Goal: Find specific page/section: Find specific page/section

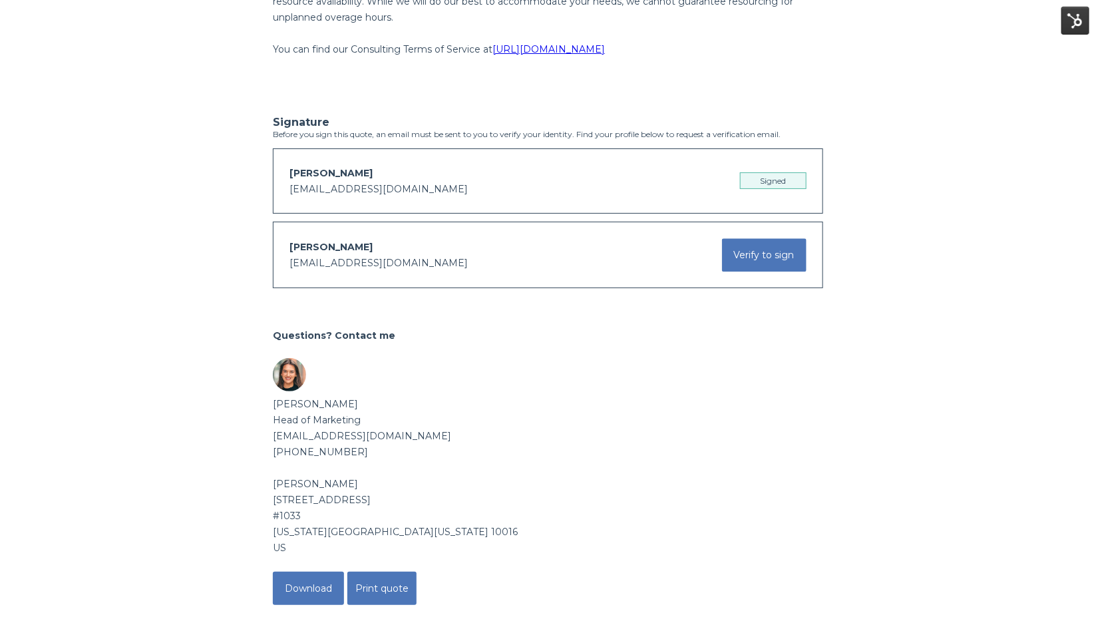
scroll to position [1371, 0]
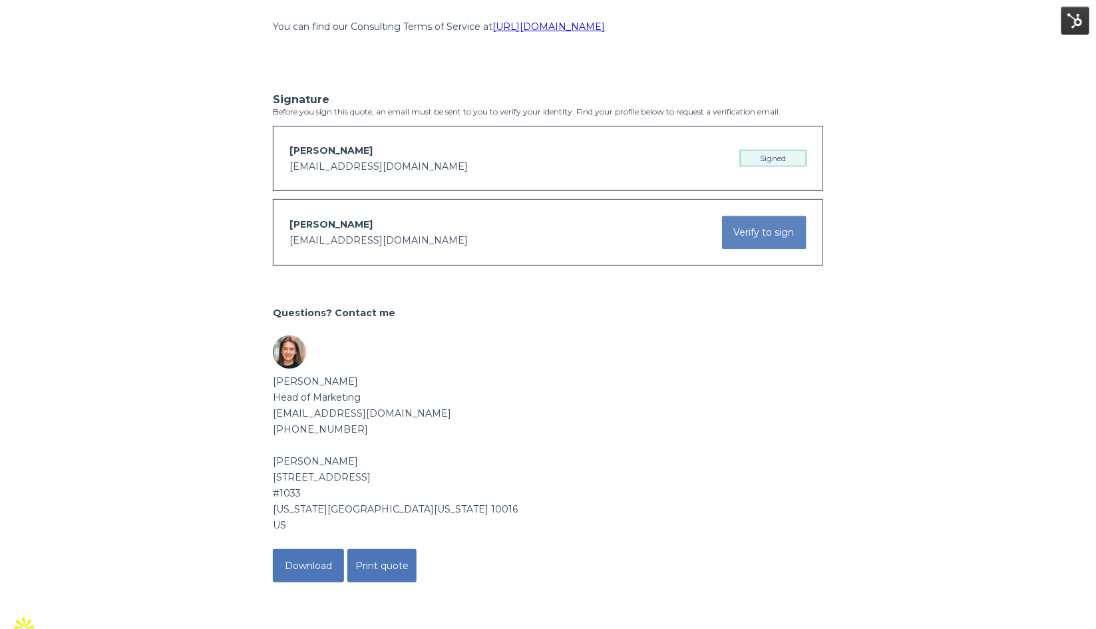
click at [755, 245] on button "Verify to sign" at bounding box center [764, 232] width 85 height 33
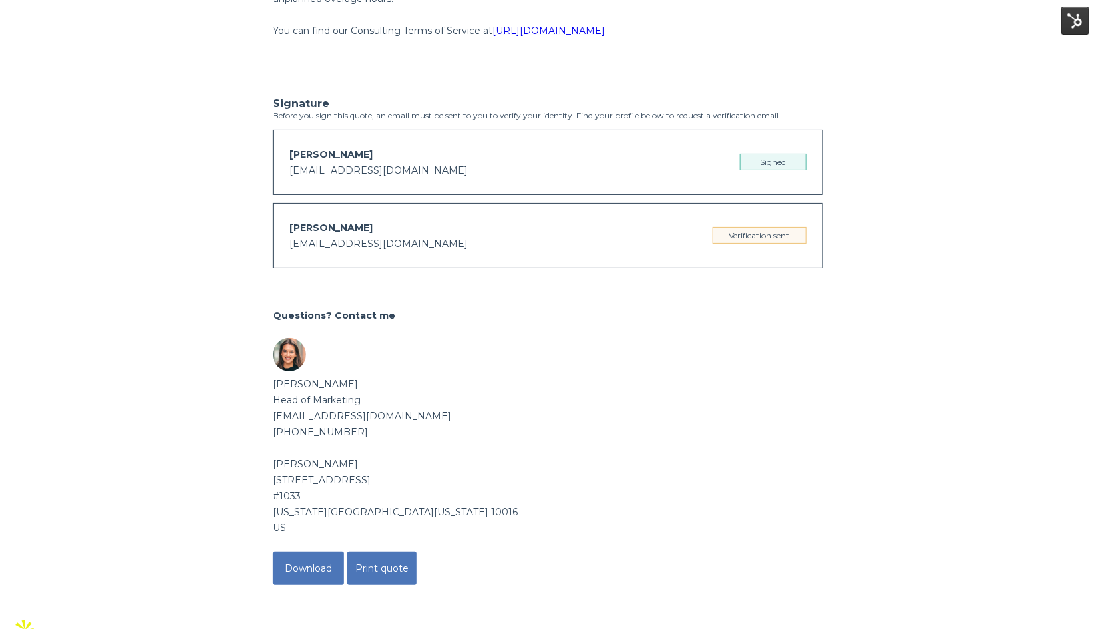
scroll to position [1367, 0]
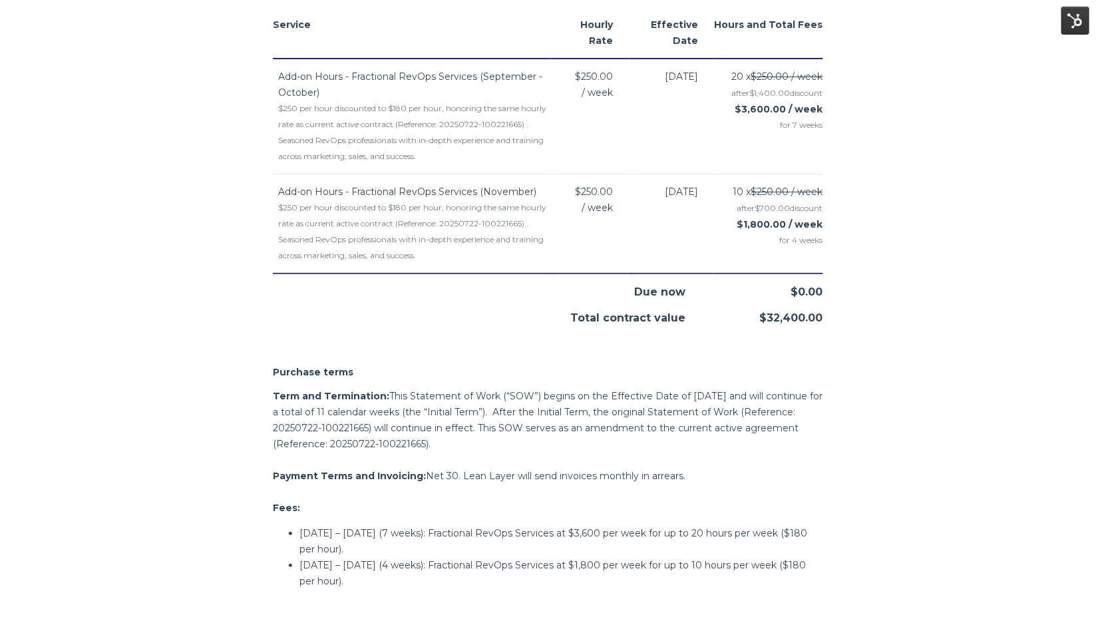
scroll to position [596, 0]
